Goal: Task Accomplishment & Management: Use online tool/utility

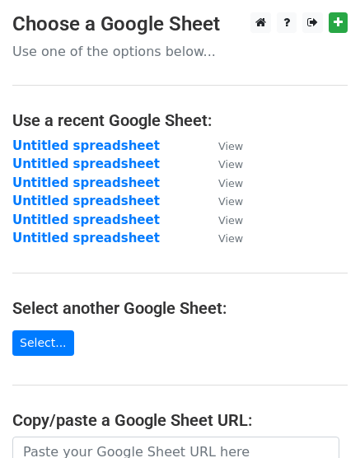
scroll to position [290, 0]
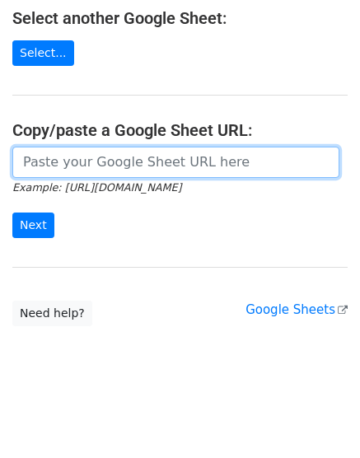
click at [68, 157] on input "url" at bounding box center [175, 162] width 327 height 31
paste input "https://docs.google.com/spreadsheets/d/1jTMGsL1jxIxALBZI8cWB0FfY7cN1DJ4aAzn0i1c…"
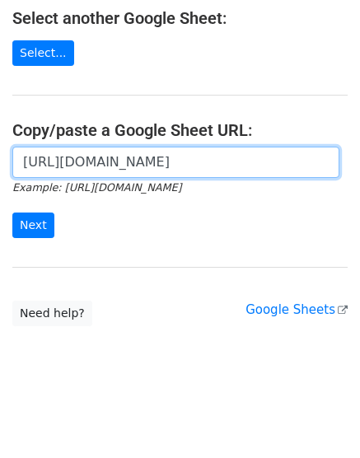
scroll to position [0, 345]
type input "https://docs.google.com/spreadsheets/d/1jTMGsL1jxIxALBZI8cWB0FfY7cN1DJ4aAzn0i1c…"
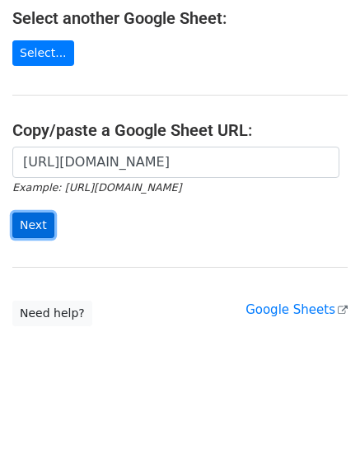
click at [35, 221] on input "Next" at bounding box center [33, 226] width 42 height 26
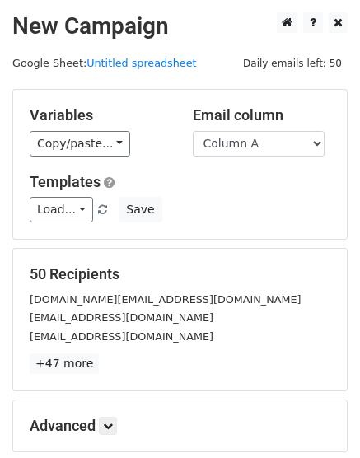
scroll to position [182, 0]
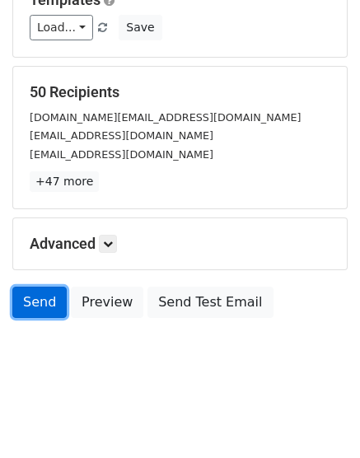
click at [33, 296] on link "Send" at bounding box center [39, 302] width 54 height 31
